Goal: Task Accomplishment & Management: Complete application form

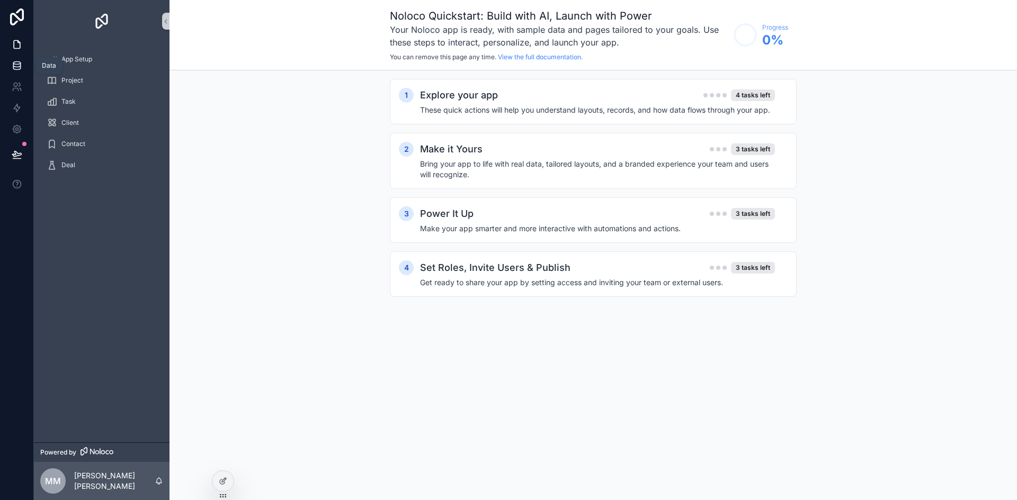
click at [19, 68] on icon at bounding box center [17, 65] width 11 height 11
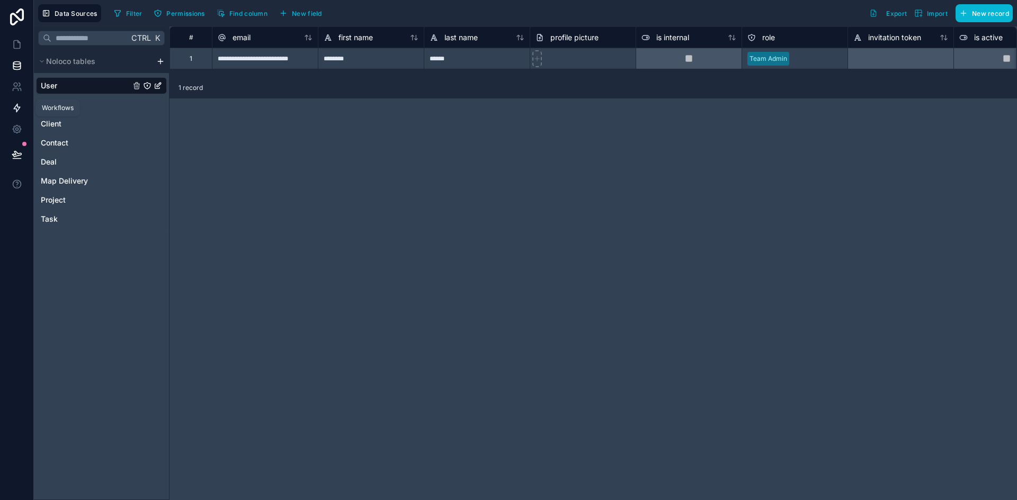
click at [17, 112] on icon at bounding box center [17, 108] width 11 height 11
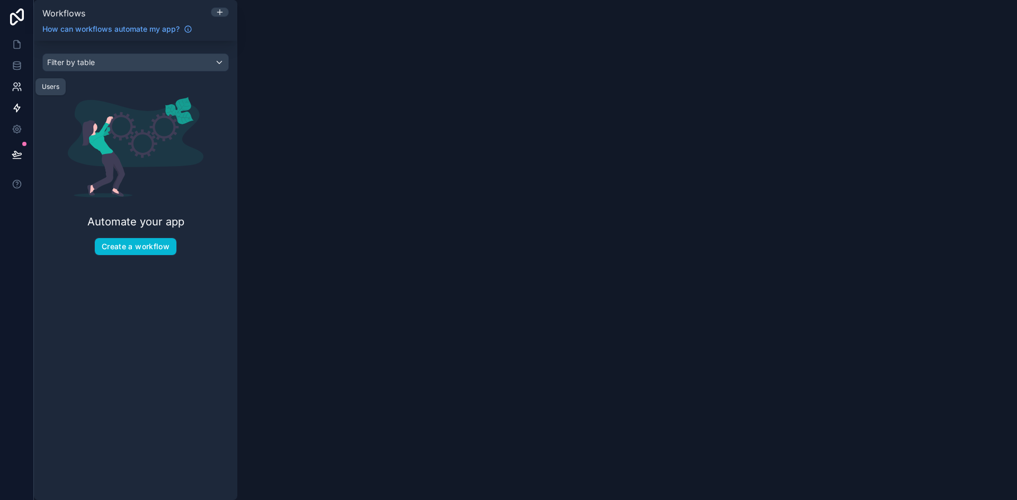
click at [14, 85] on icon at bounding box center [17, 87] width 11 height 11
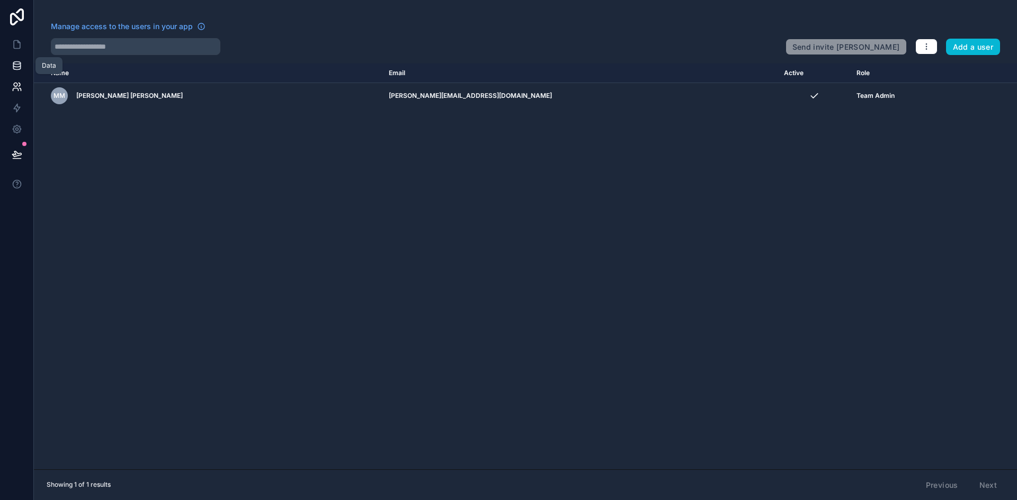
click at [13, 66] on icon at bounding box center [16, 68] width 7 height 4
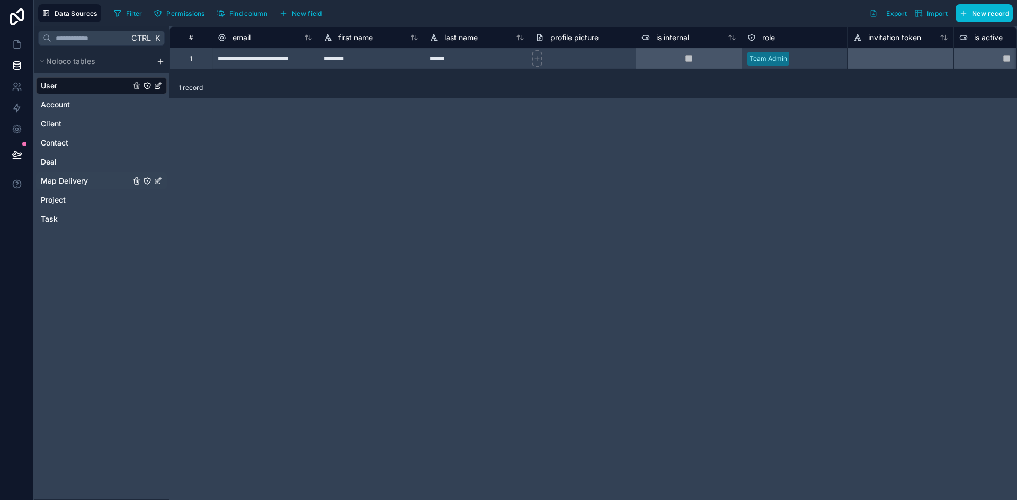
click at [100, 177] on div "Map Delivery" at bounding box center [101, 181] width 131 height 17
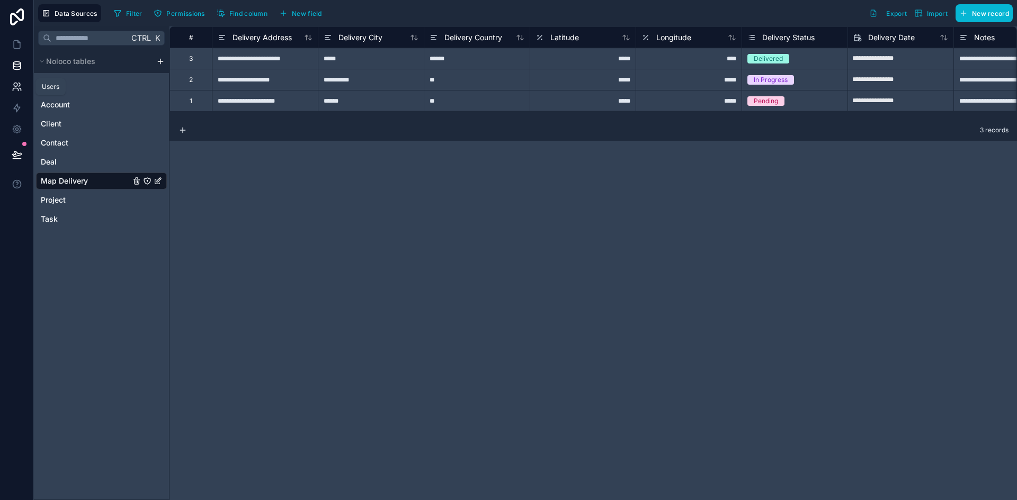
click at [17, 92] on link at bounding box center [16, 86] width 33 height 21
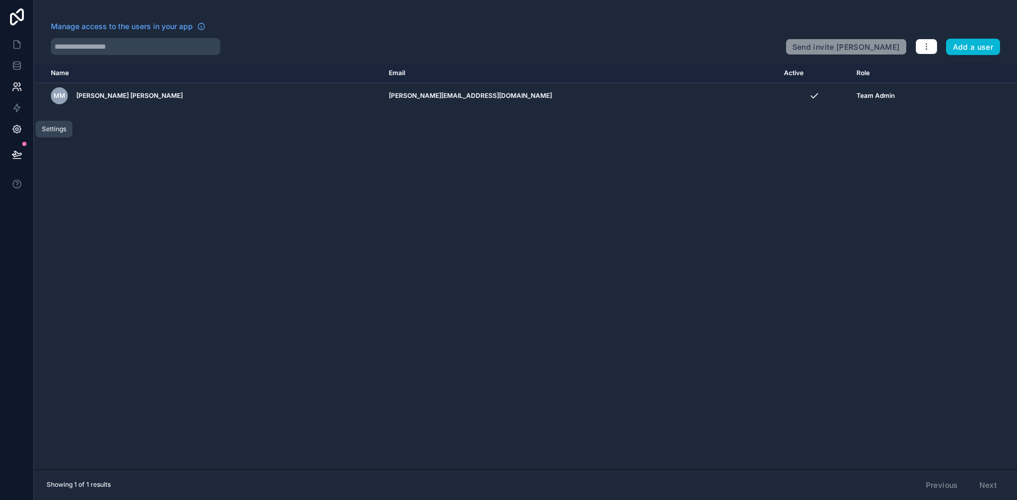
click at [21, 124] on icon at bounding box center [17, 129] width 11 height 11
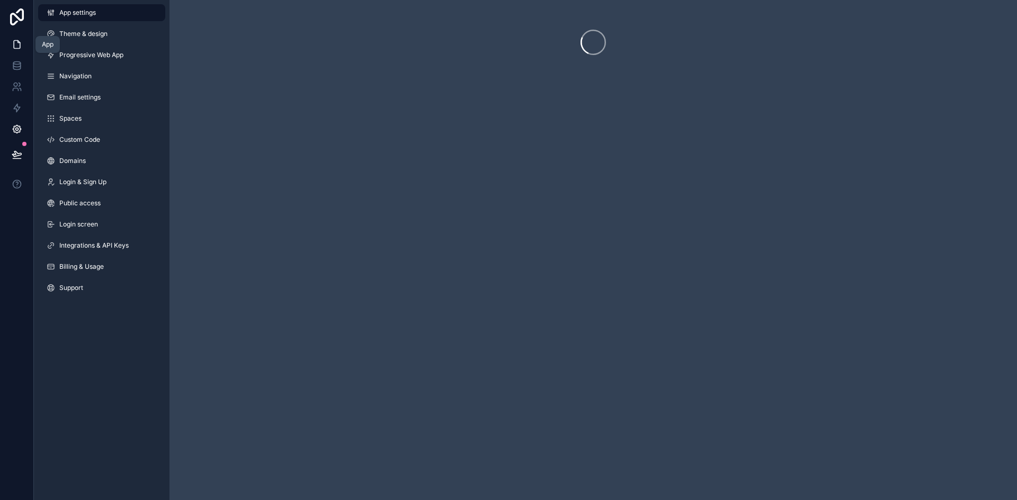
click at [17, 44] on icon at bounding box center [17, 44] width 11 height 11
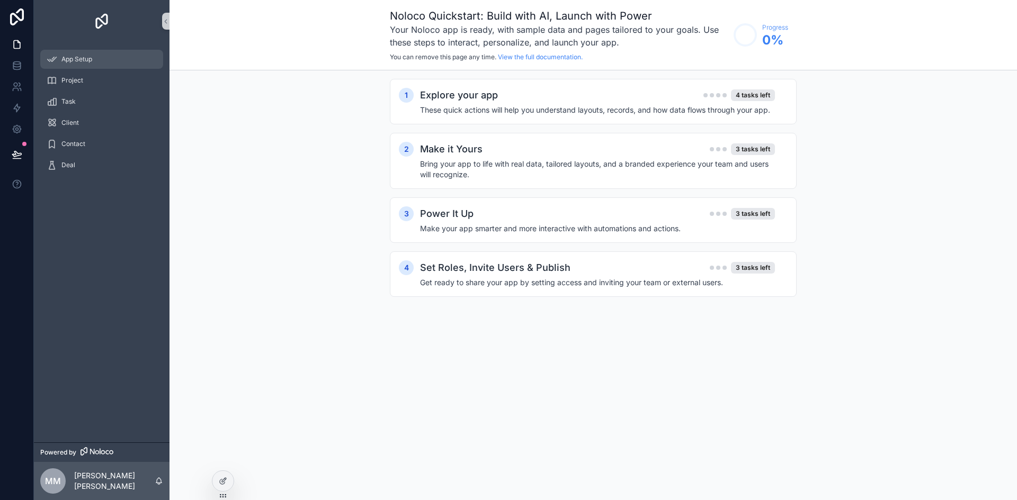
click at [110, 61] on div "App Setup" at bounding box center [102, 59] width 110 height 17
click at [601, 107] on h4 "These quick actions will help you understand layouts, records, and how data flo…" at bounding box center [597, 110] width 355 height 11
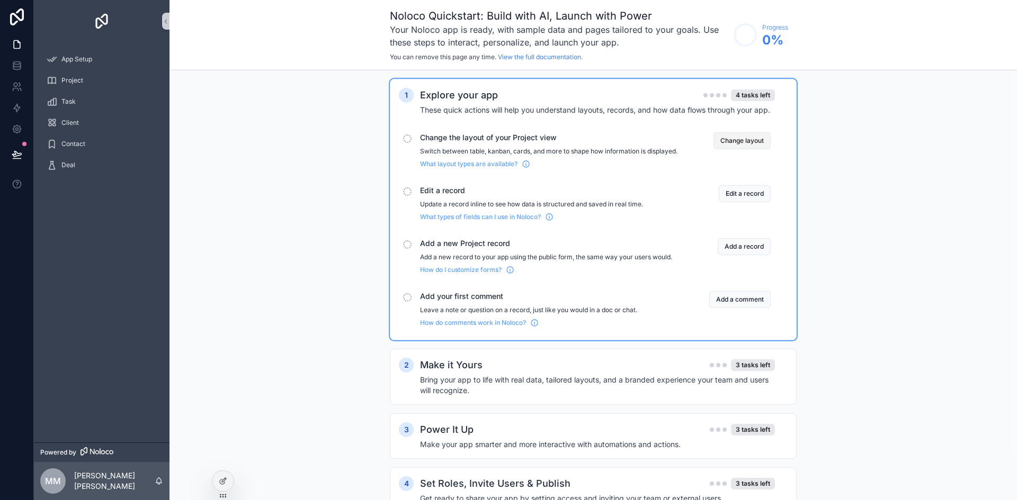
click at [749, 145] on button "Change layout" at bounding box center [741, 140] width 57 height 17
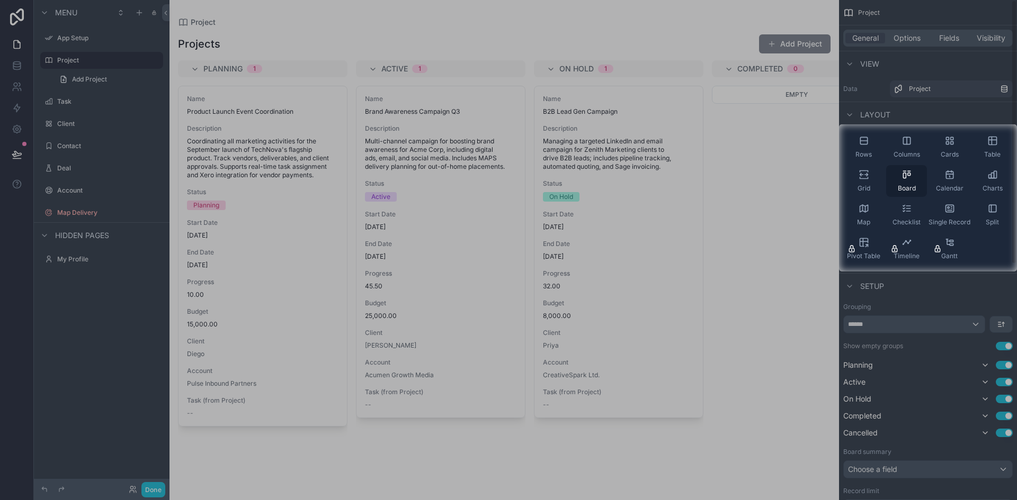
click at [908, 175] on icon "scrollable content" at bounding box center [908, 174] width 3 height 3
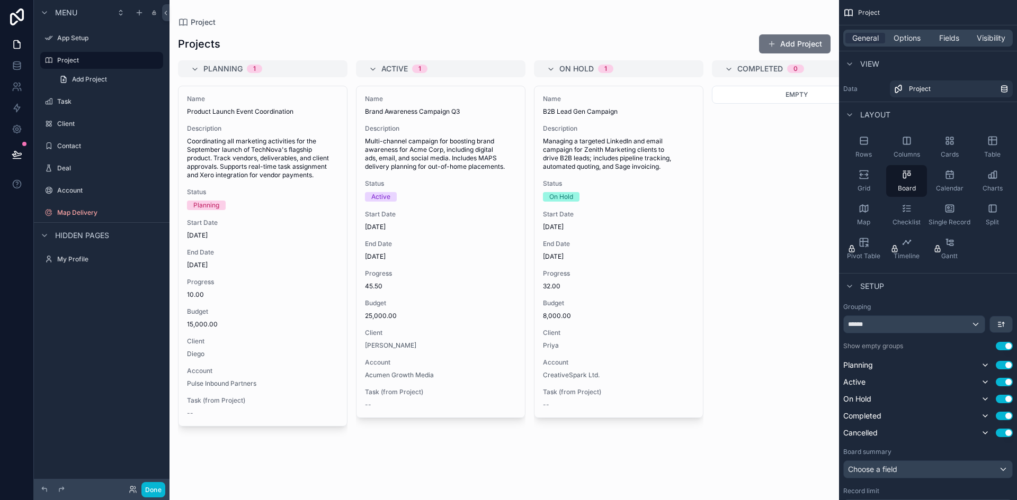
click at [37, 235] on div "Hidden pages" at bounding box center [102, 234] width 136 height 25
click at [41, 235] on icon "scrollable content" at bounding box center [44, 235] width 8 height 8
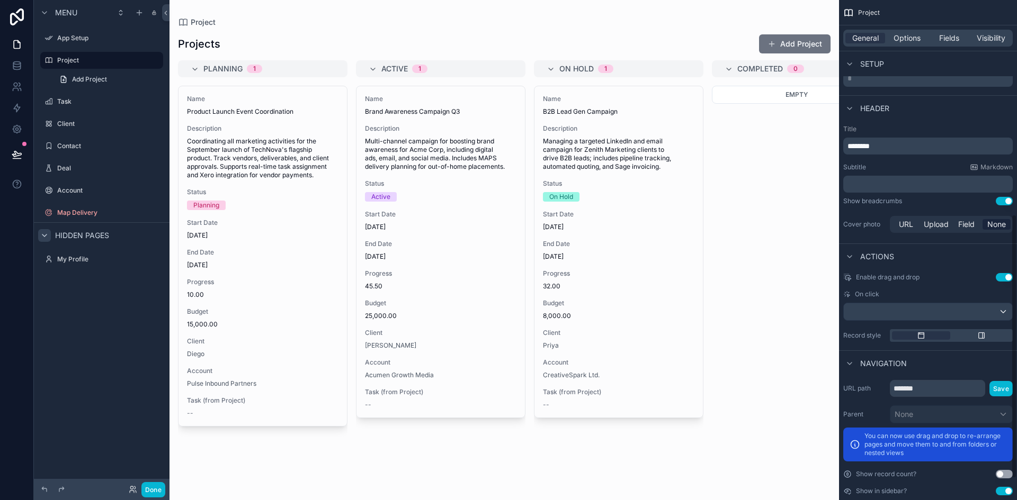
scroll to position [446, 0]
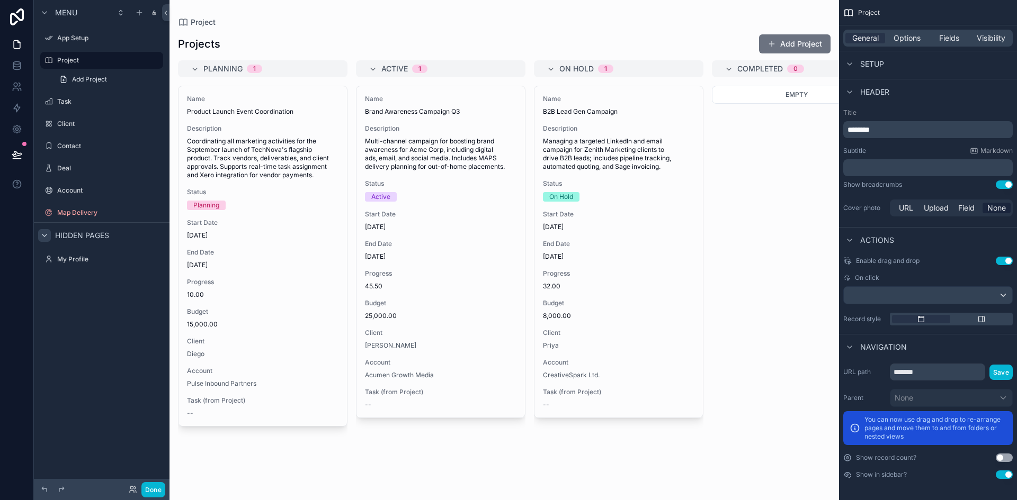
click at [372, 66] on div "scrollable content" at bounding box center [503, 250] width 669 height 500
click at [372, 66] on icon "scrollable content" at bounding box center [373, 69] width 8 height 8
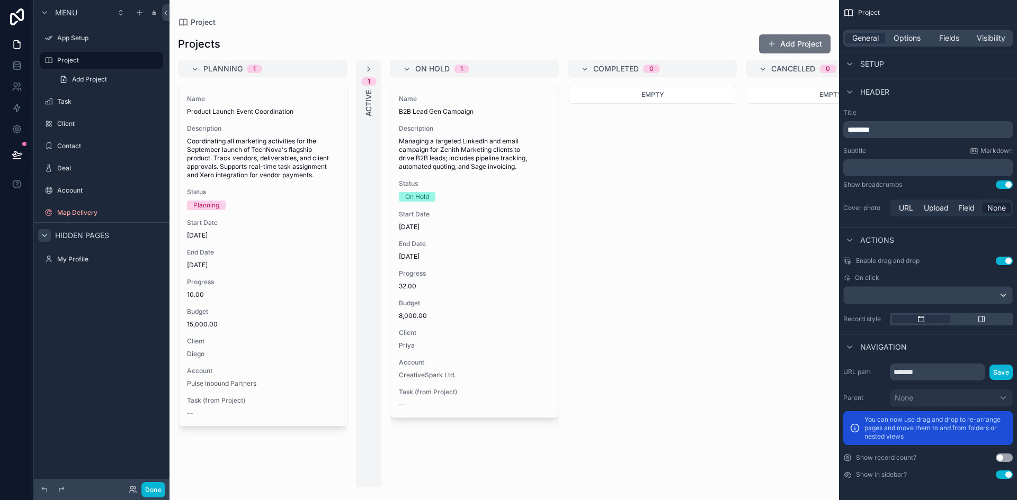
click at [400, 71] on div "On Hold 1" at bounding box center [474, 68] width 169 height 17
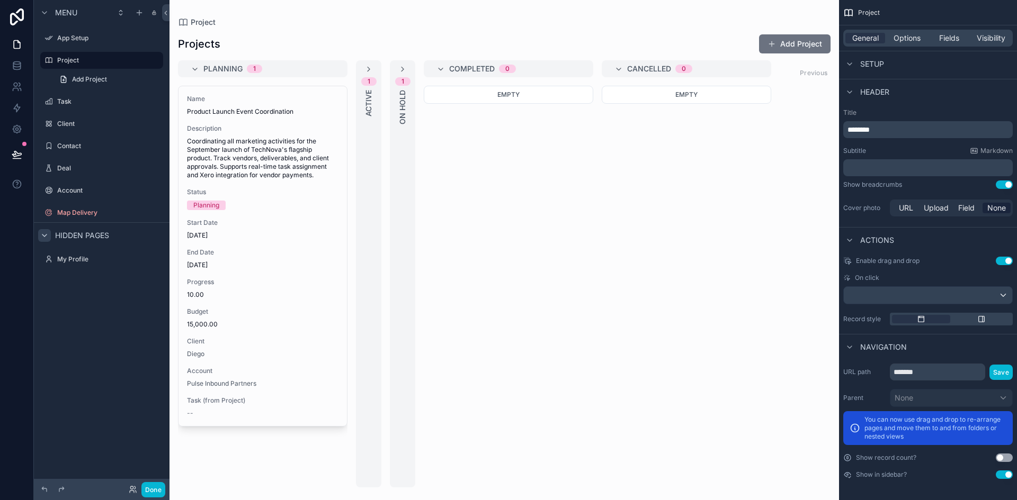
click at [400, 71] on icon "scrollable content" at bounding box center [402, 69] width 8 height 8
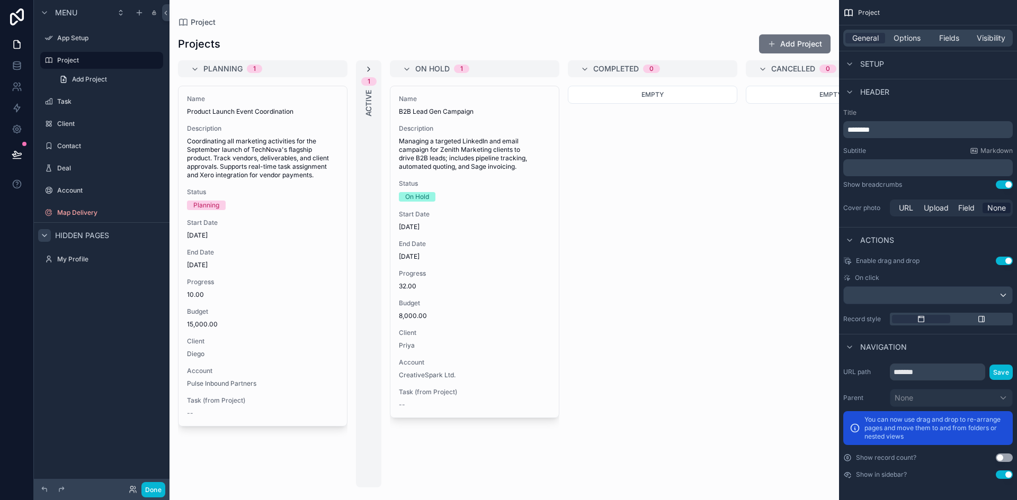
click at [371, 71] on icon "scrollable content" at bounding box center [368, 69] width 8 height 8
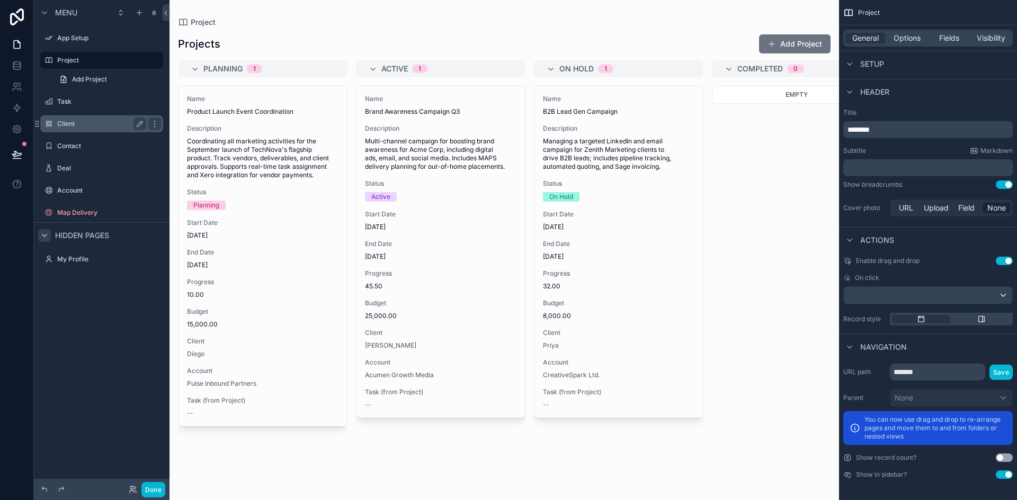
click at [115, 130] on div "Client" at bounding box center [101, 124] width 89 height 13
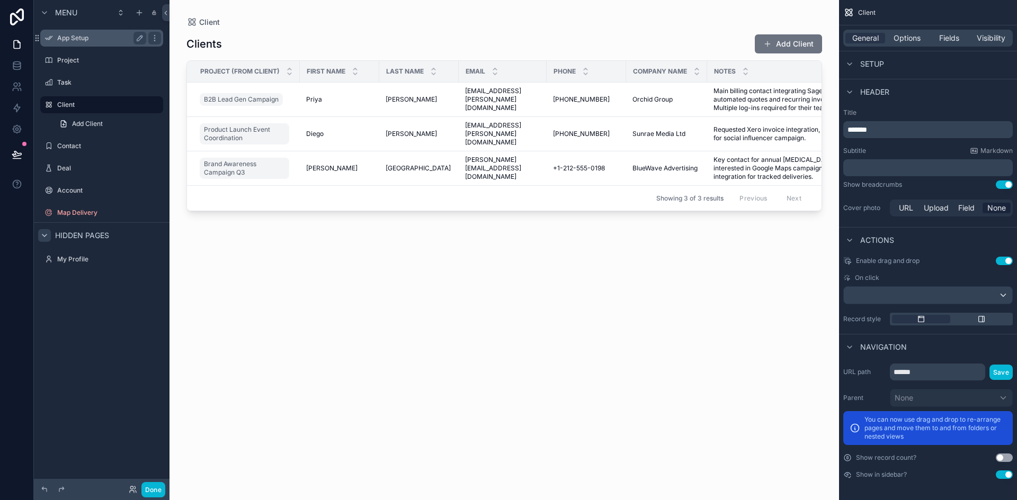
click at [67, 37] on label "App Setup" at bounding box center [99, 38] width 85 height 8
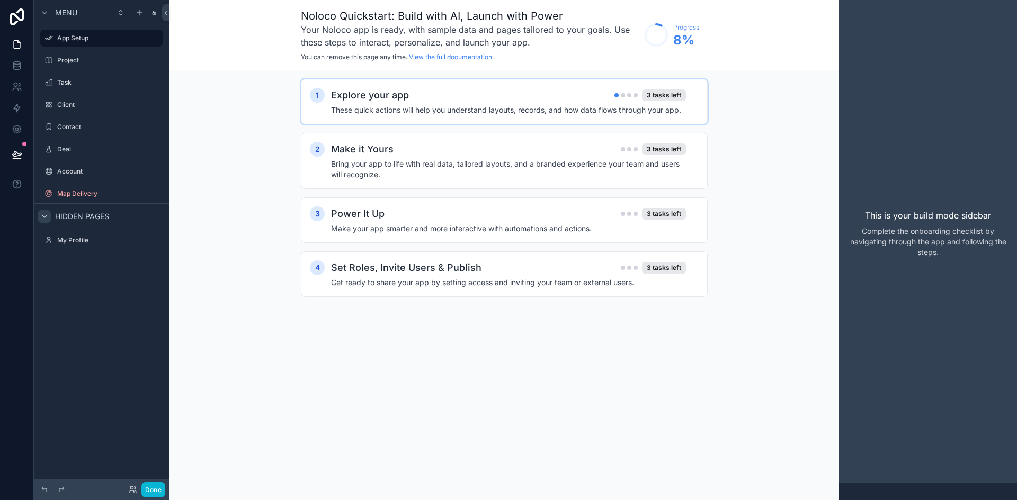
click at [562, 98] on div "Explore your app 3 tasks left" at bounding box center [508, 95] width 355 height 15
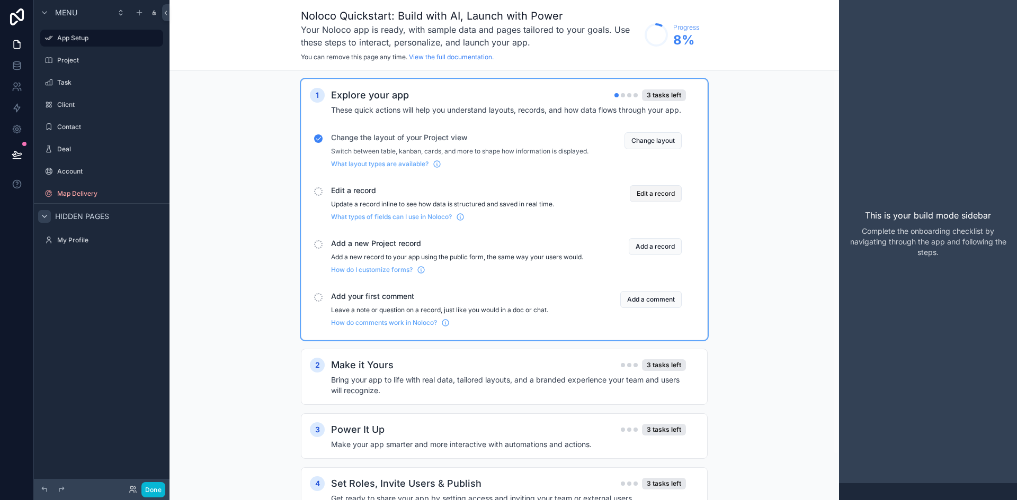
click at [640, 200] on button "Edit a record" at bounding box center [656, 193] width 52 height 17
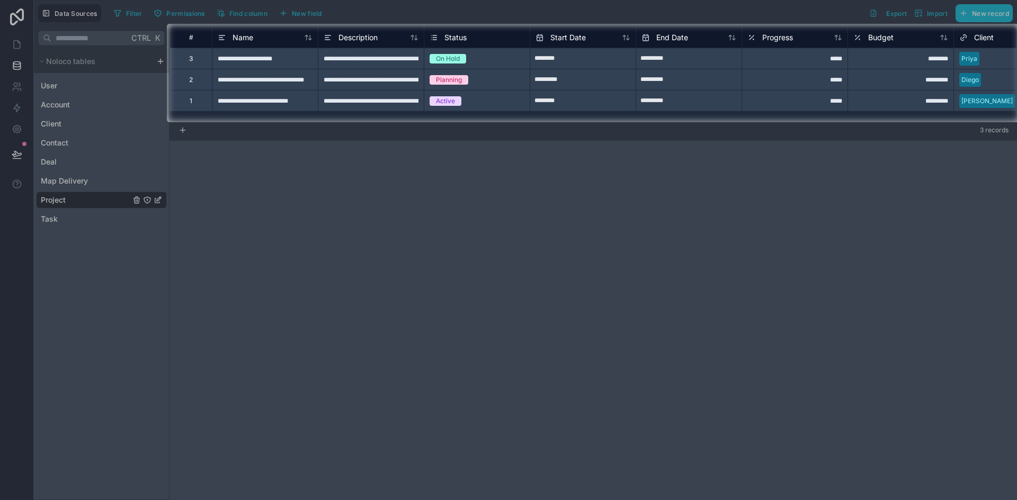
click at [928, 104] on div "*********" at bounding box center [900, 100] width 106 height 21
type input "*****"
click at [932, 212] on div at bounding box center [508, 311] width 1017 height 378
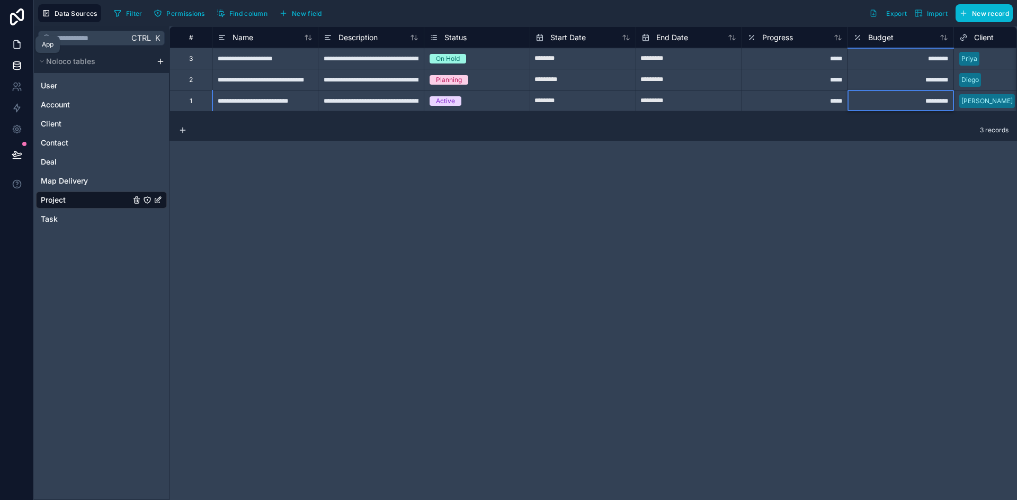
click at [16, 49] on icon at bounding box center [17, 45] width 6 height 8
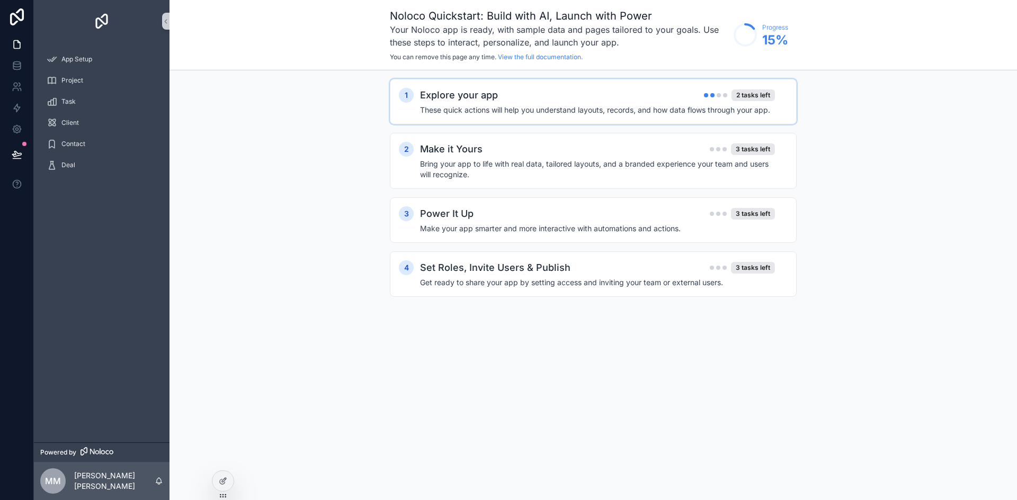
click at [679, 114] on h4 "These quick actions will help you understand layouts, records, and how data flo…" at bounding box center [597, 110] width 355 height 11
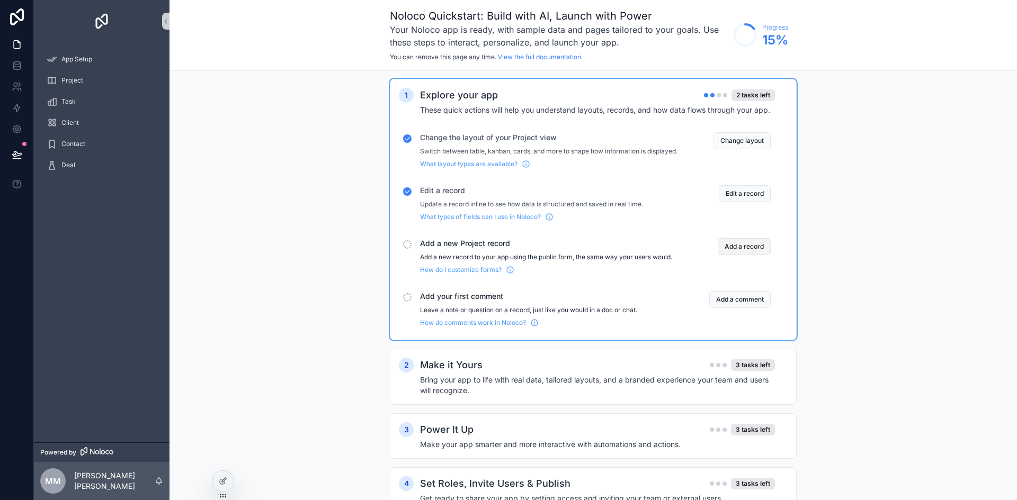
click at [743, 253] on button "Add a record" at bounding box center [743, 246] width 53 height 17
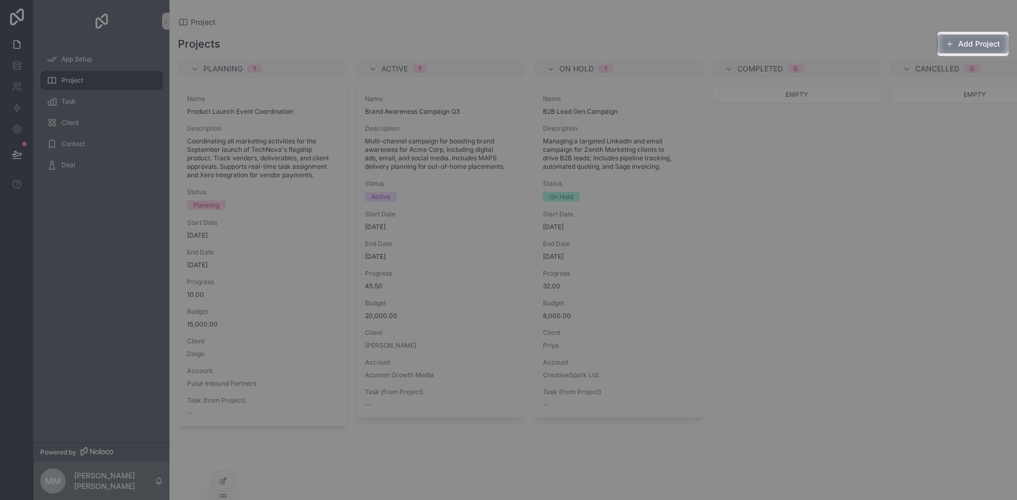
click at [971, 44] on button "Add Project" at bounding box center [972, 43] width 71 height 19
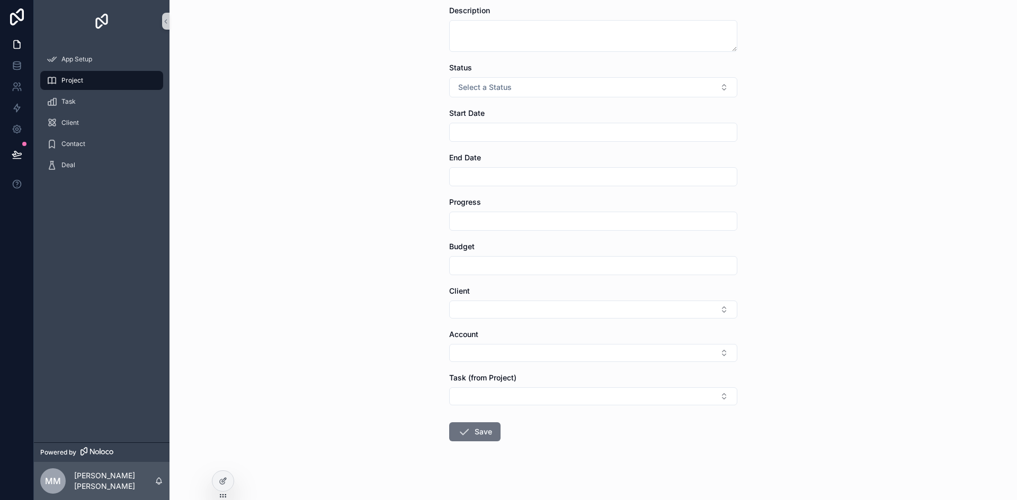
scroll to position [124, 0]
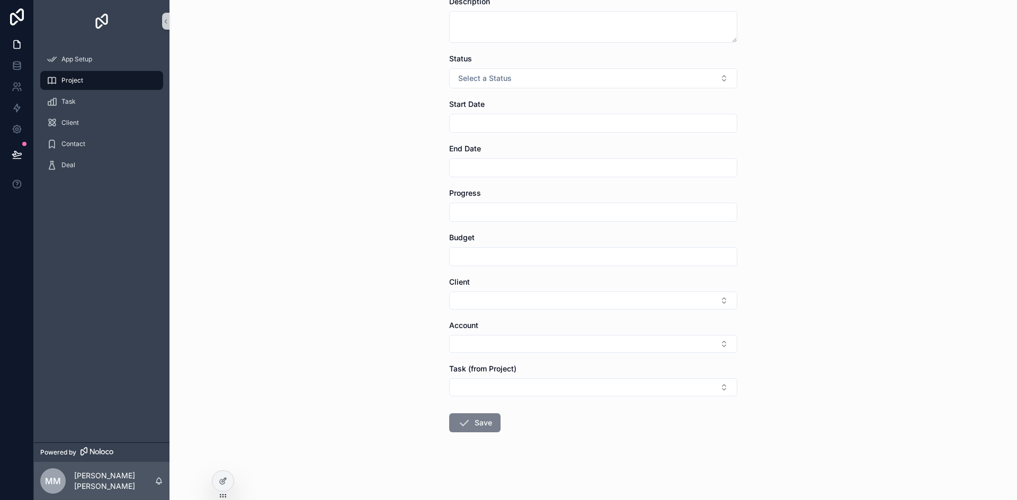
click at [480, 419] on button "Save" at bounding box center [474, 423] width 51 height 19
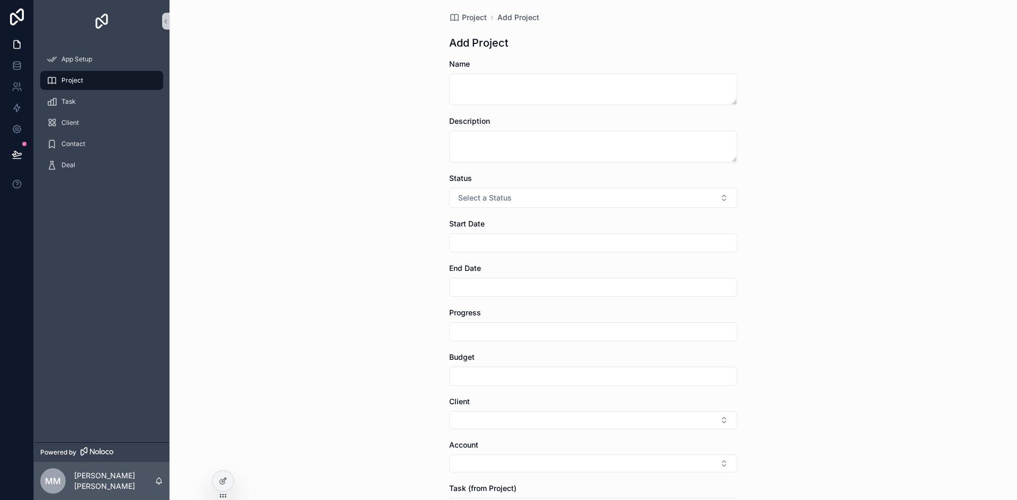
scroll to position [0, 0]
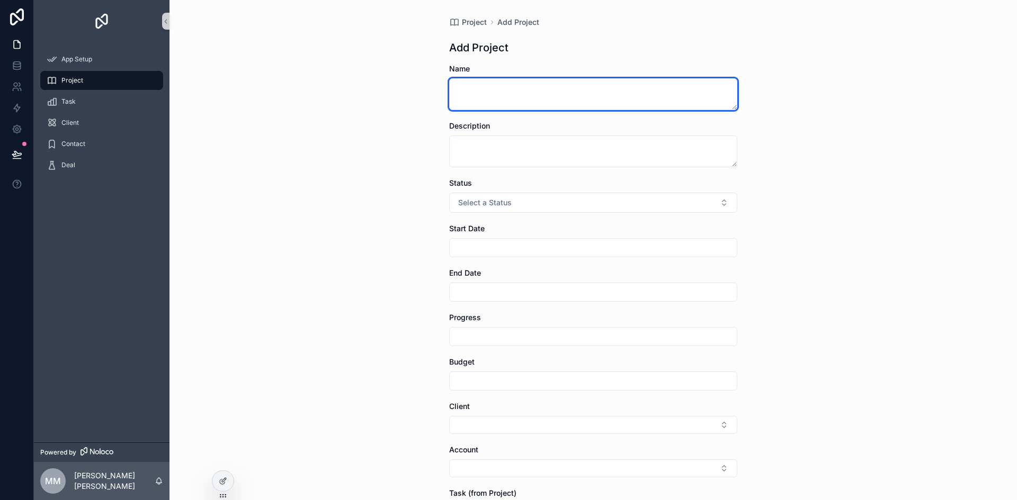
click at [559, 91] on textarea "scrollable content" at bounding box center [593, 94] width 288 height 32
type textarea "***"
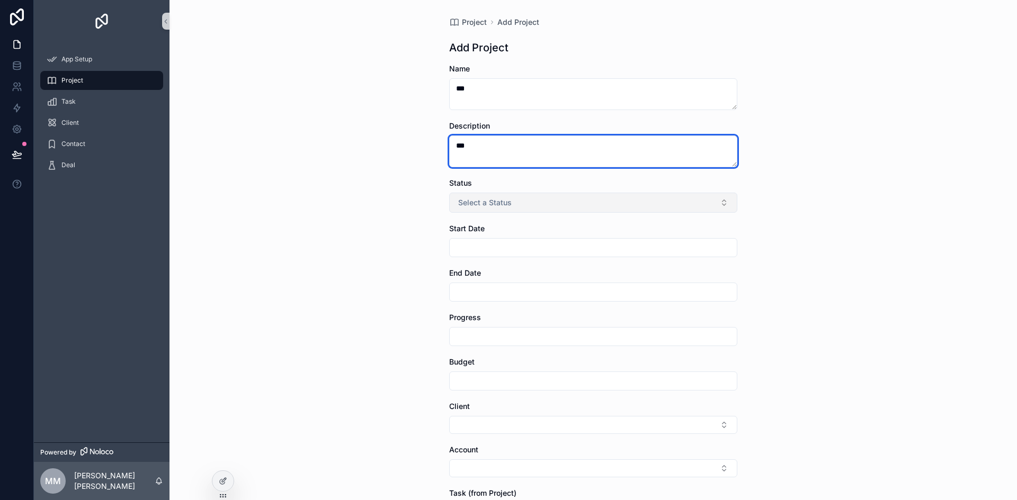
type textarea "***"
click at [685, 201] on button "Select a Status" at bounding box center [593, 203] width 288 height 20
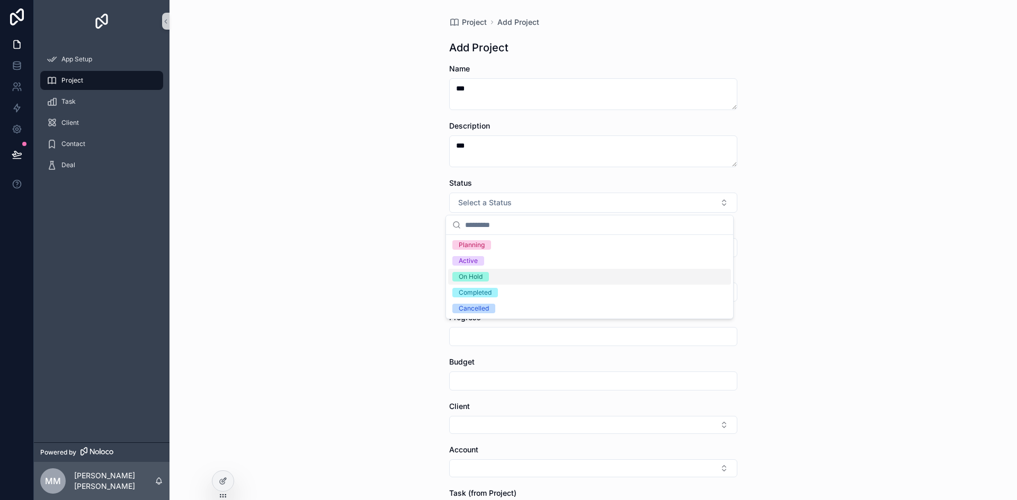
click at [498, 275] on div "On Hold" at bounding box center [589, 277] width 283 height 16
click at [527, 258] on form "Name *** Description *** Status On Hold Start Date End Date Progress Budget Cli…" at bounding box center [593, 344] width 288 height 561
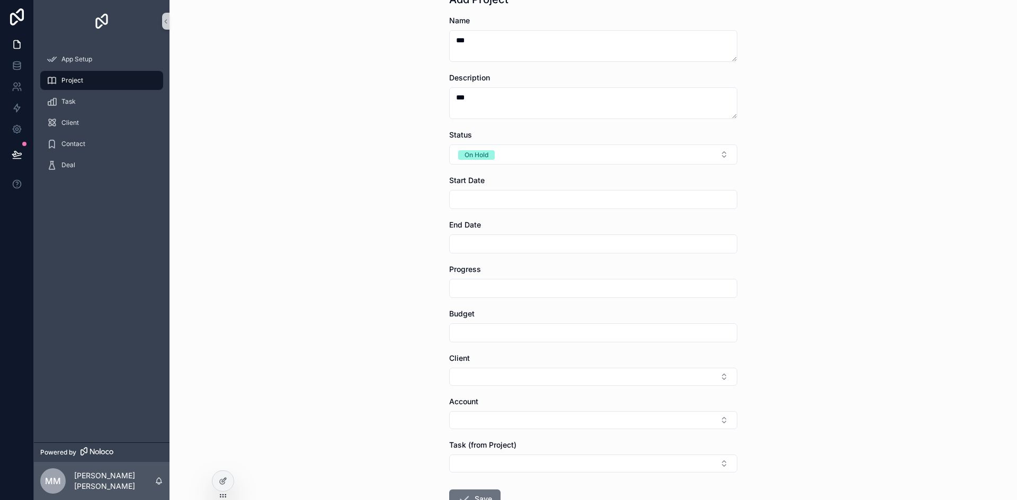
scroll to position [106, 0]
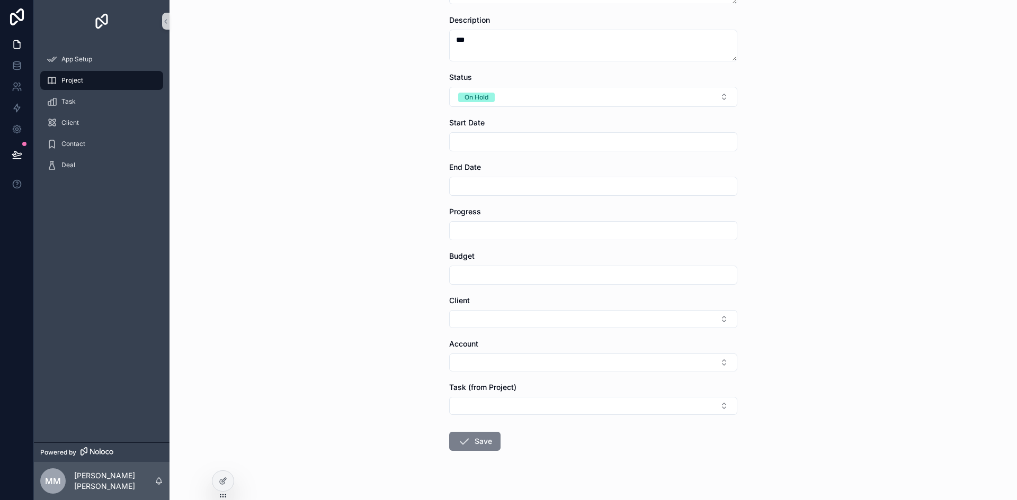
click at [471, 450] on button "Save" at bounding box center [474, 441] width 51 height 19
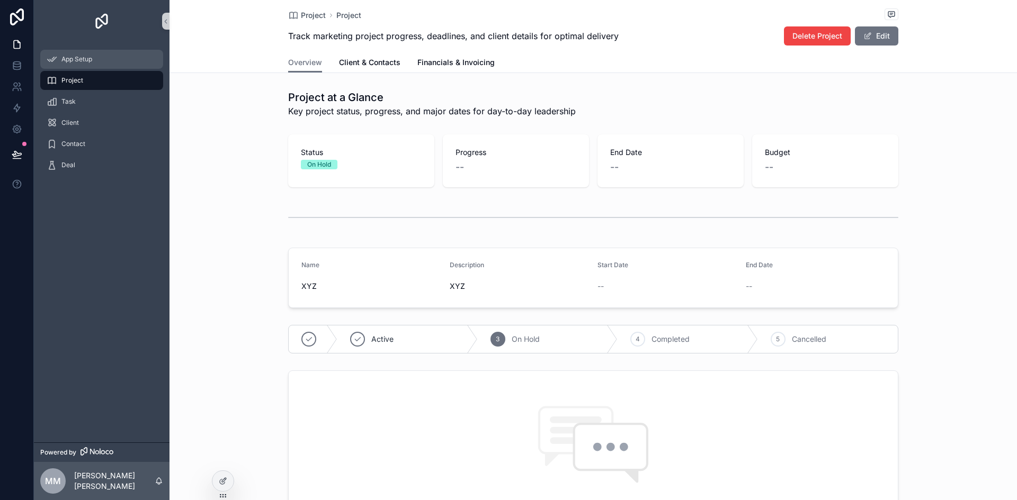
click at [89, 60] on span "App Setup" at bounding box center [76, 59] width 31 height 8
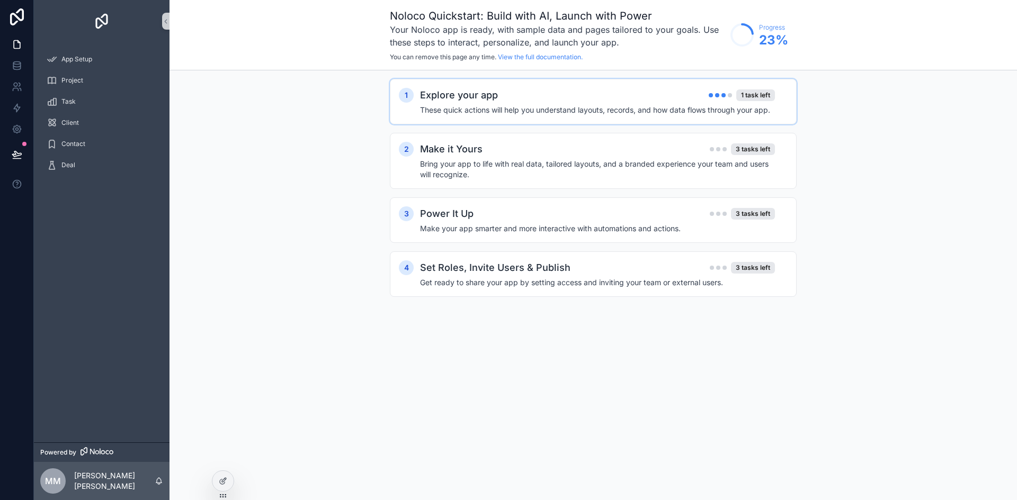
click at [722, 102] on div "Explore your app 1 task left" at bounding box center [597, 95] width 355 height 15
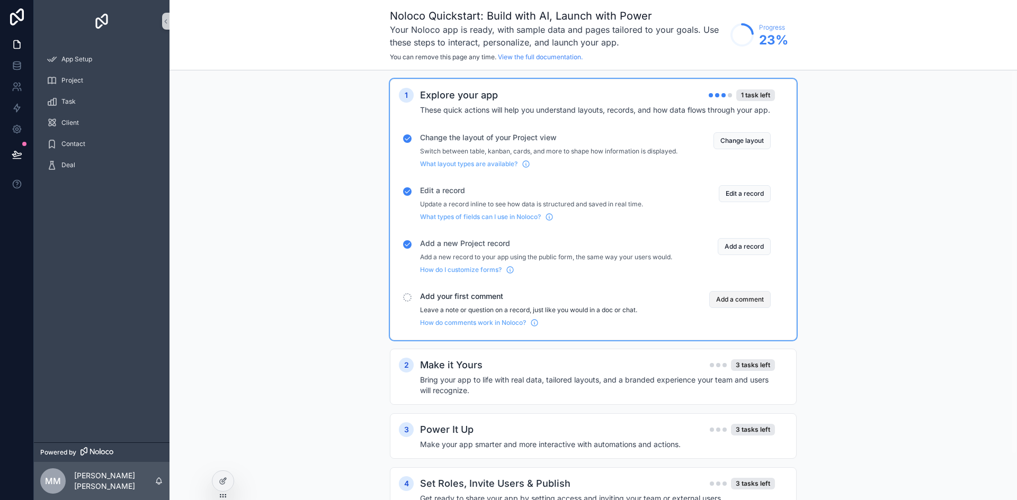
click at [718, 308] on button "Add a comment" at bounding box center [739, 299] width 61 height 17
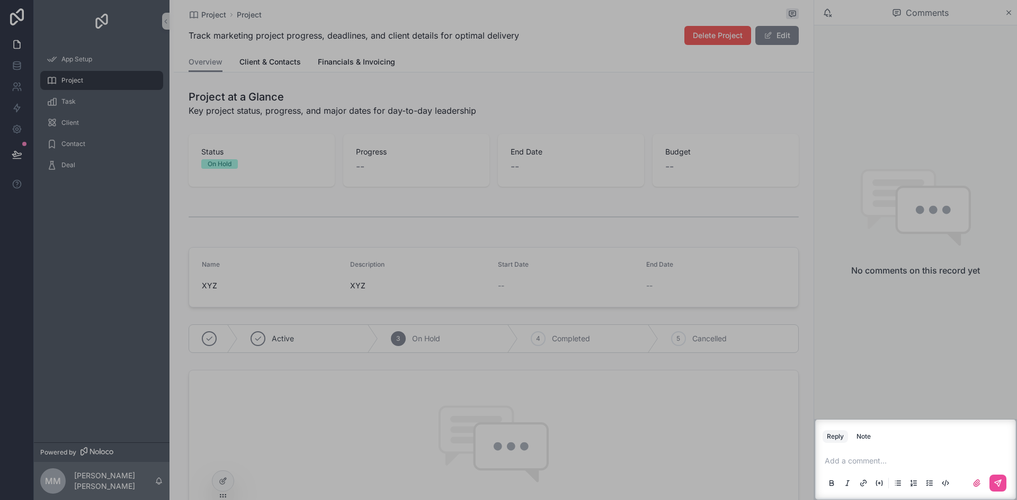
click at [887, 459] on p "scrollable content" at bounding box center [917, 461] width 186 height 11
